Goal: Consume media (video, audio): Consume media (video, audio)

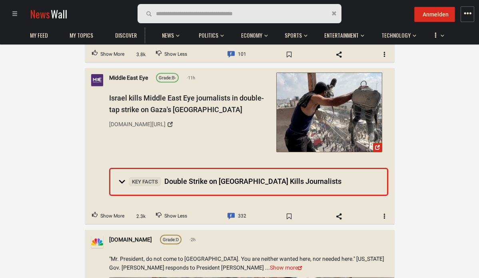
scroll to position [2955, 0]
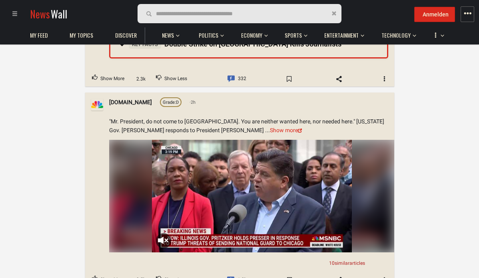
click at [165, 186] on video "Your browser does not support the video tag." at bounding box center [252, 196] width 200 height 112
click at [162, 188] on video "Your browser does not support the video tag." at bounding box center [252, 196] width 200 height 112
click at [164, 185] on video "Your browser does not support the video tag." at bounding box center [252, 196] width 200 height 112
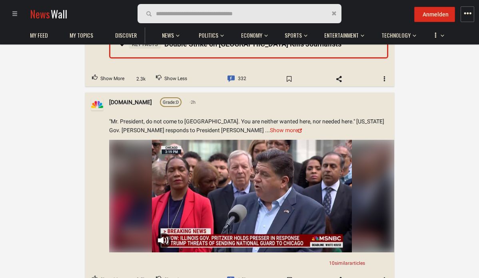
click at [164, 185] on video "Your browser does not support the video tag." at bounding box center [252, 196] width 200 height 112
click at [222, 178] on video "Your browser does not support the video tag." at bounding box center [252, 196] width 200 height 112
click at [150, 192] on img at bounding box center [251, 196] width 285 height 112
click at [252, 196] on video "Your browser does not support the video tag." at bounding box center [252, 196] width 200 height 112
